Goal: Task Accomplishment & Management: Use online tool/utility

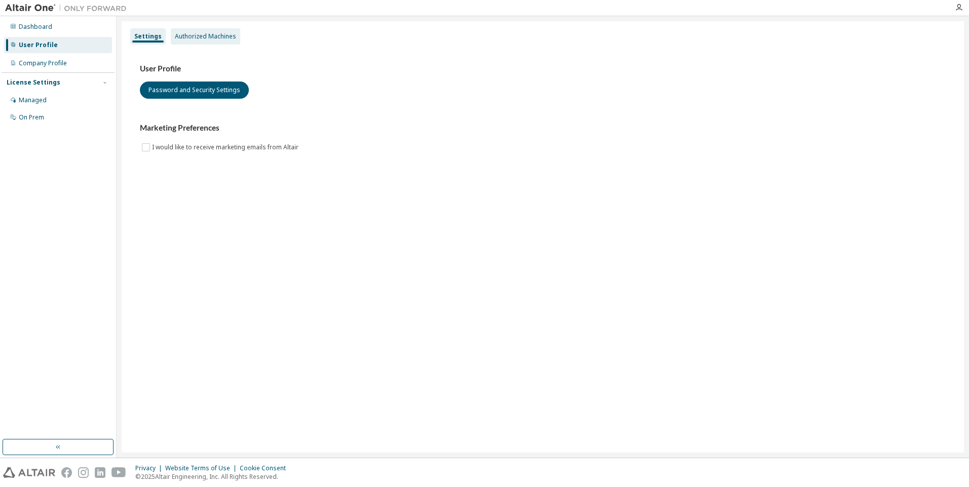
click at [202, 40] on div "Authorized Machines" at bounding box center [205, 36] width 61 height 8
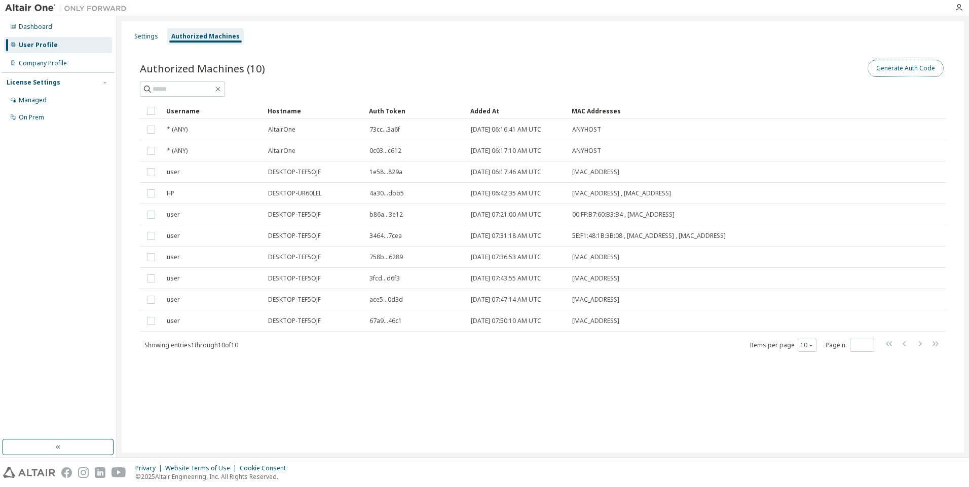
click at [901, 67] on button "Generate Auth Code" at bounding box center [905, 68] width 76 height 17
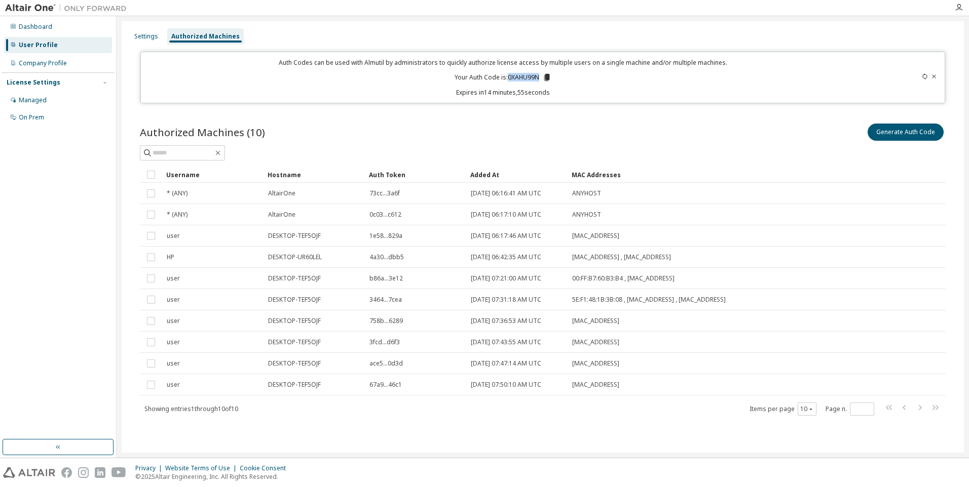
drag, startPoint x: 509, startPoint y: 78, endPoint x: 539, endPoint y: 79, distance: 30.4
click at [539, 79] on p "Your Auth Code is: 0XAHU99N" at bounding box center [502, 77] width 97 height 9
copy p "0XAHU99N"
click at [958, 10] on icon "button" at bounding box center [959, 8] width 8 height 8
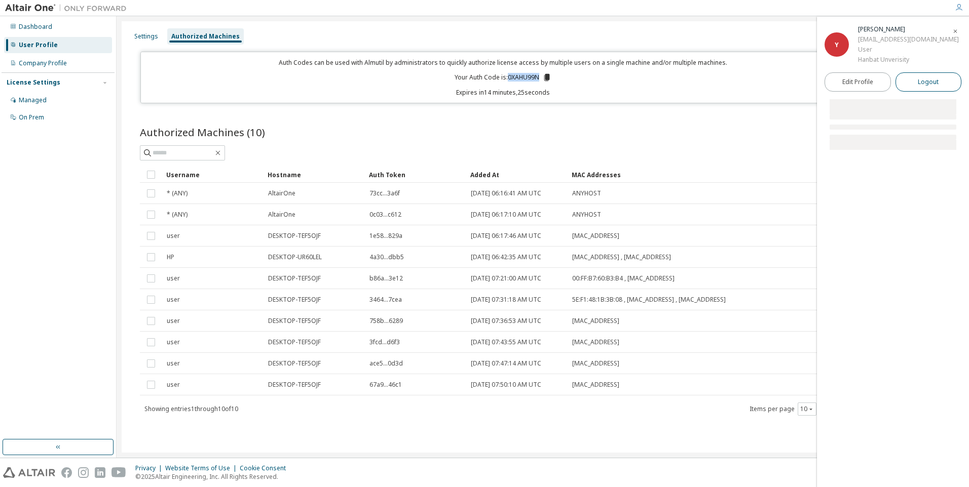
click at [926, 86] on span "Logout" at bounding box center [928, 82] width 21 height 10
